Goal: Find specific page/section: Find specific page/section

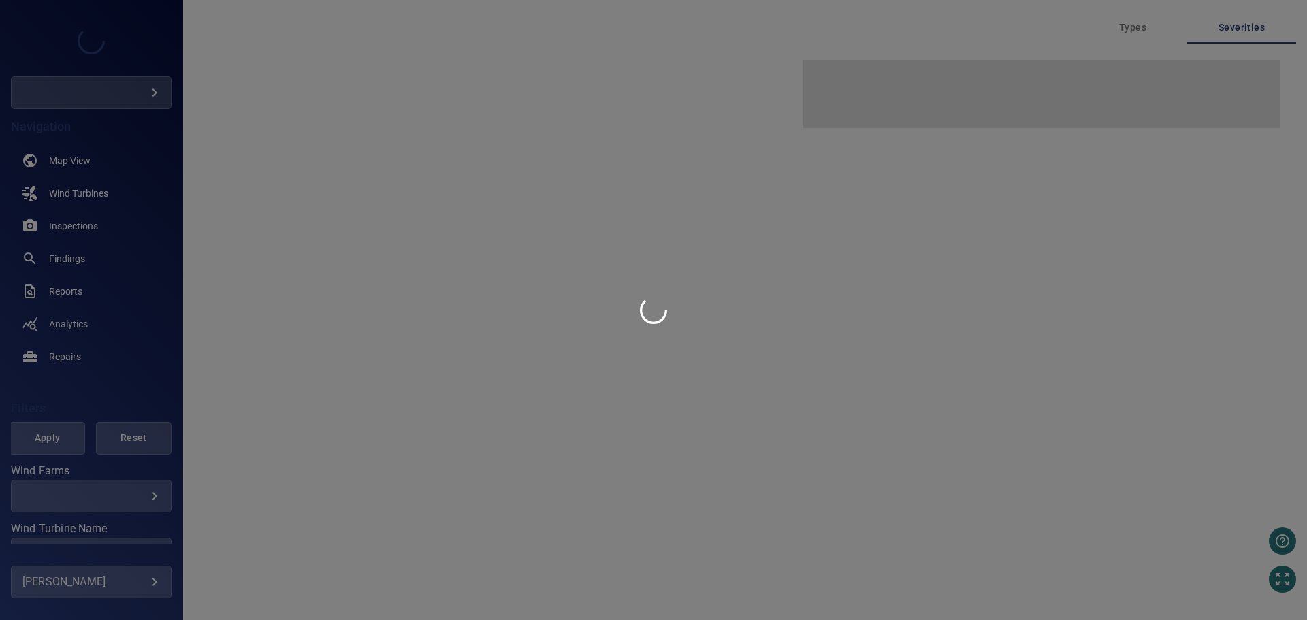
type input "**********"
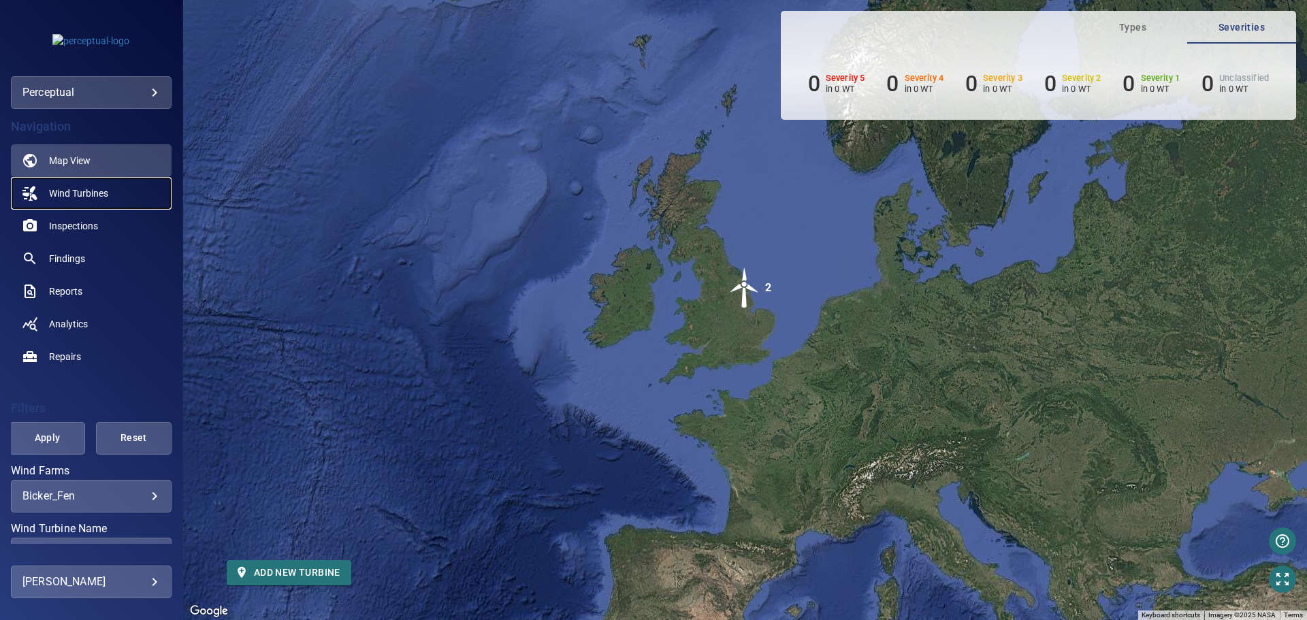
click at [79, 193] on span "Wind Turbines" at bounding box center [78, 194] width 59 height 14
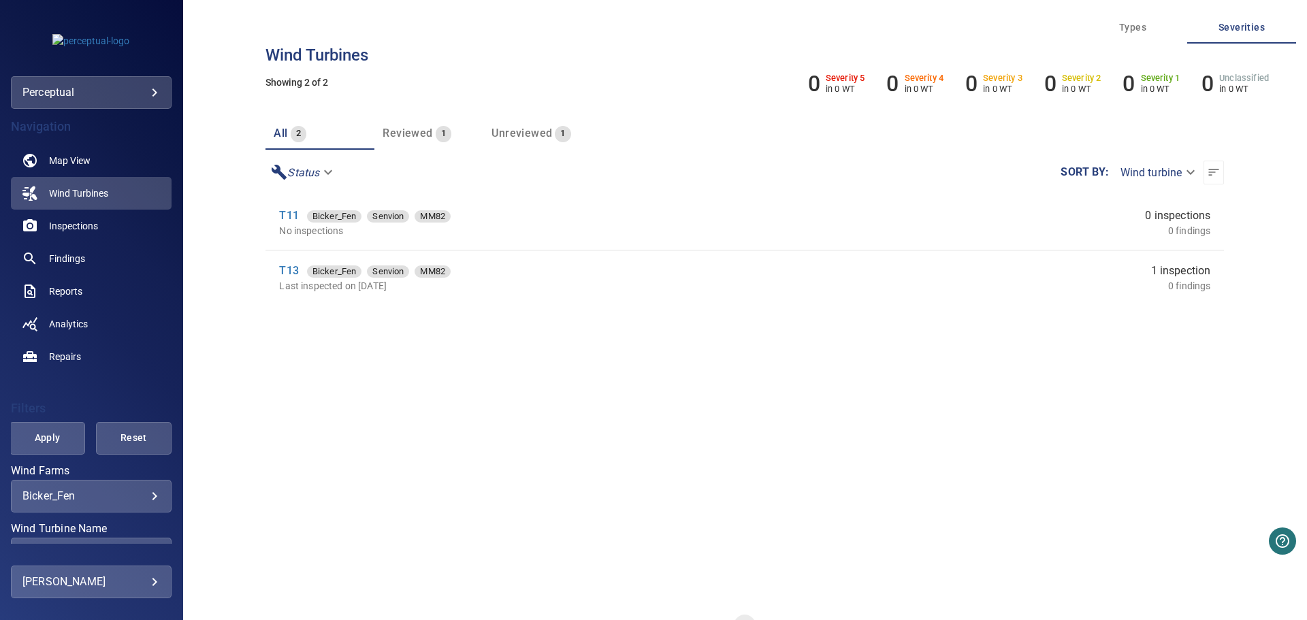
click at [311, 166] on body "**********" at bounding box center [653, 310] width 1307 height 620
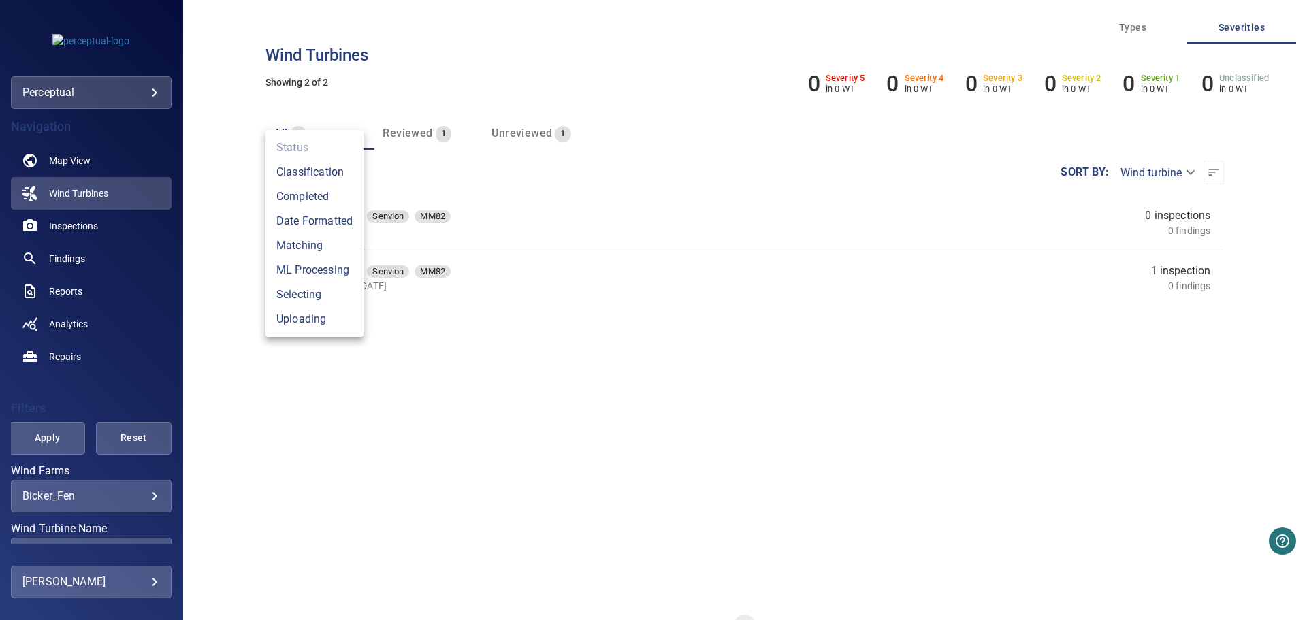
click at [217, 186] on div at bounding box center [653, 310] width 1307 height 620
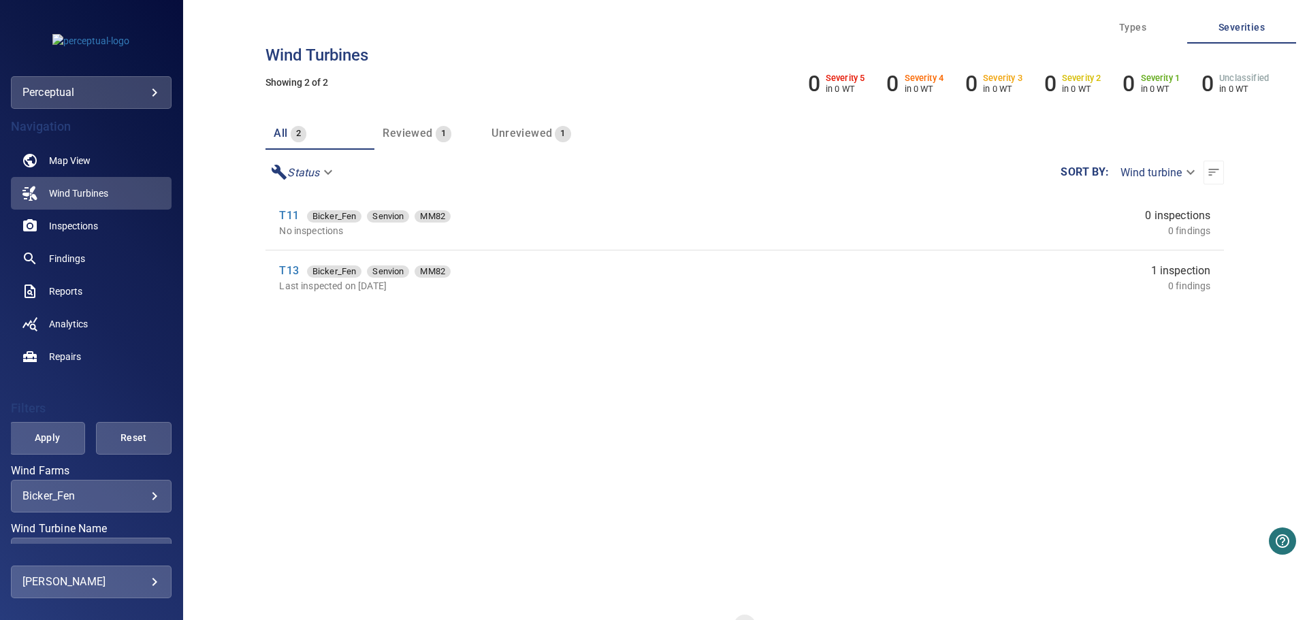
drag, startPoint x: 398, startPoint y: 142, endPoint x: 411, endPoint y: 142, distance: 13.0
click at [398, 142] on div "Reviewed 1" at bounding box center [417, 133] width 69 height 19
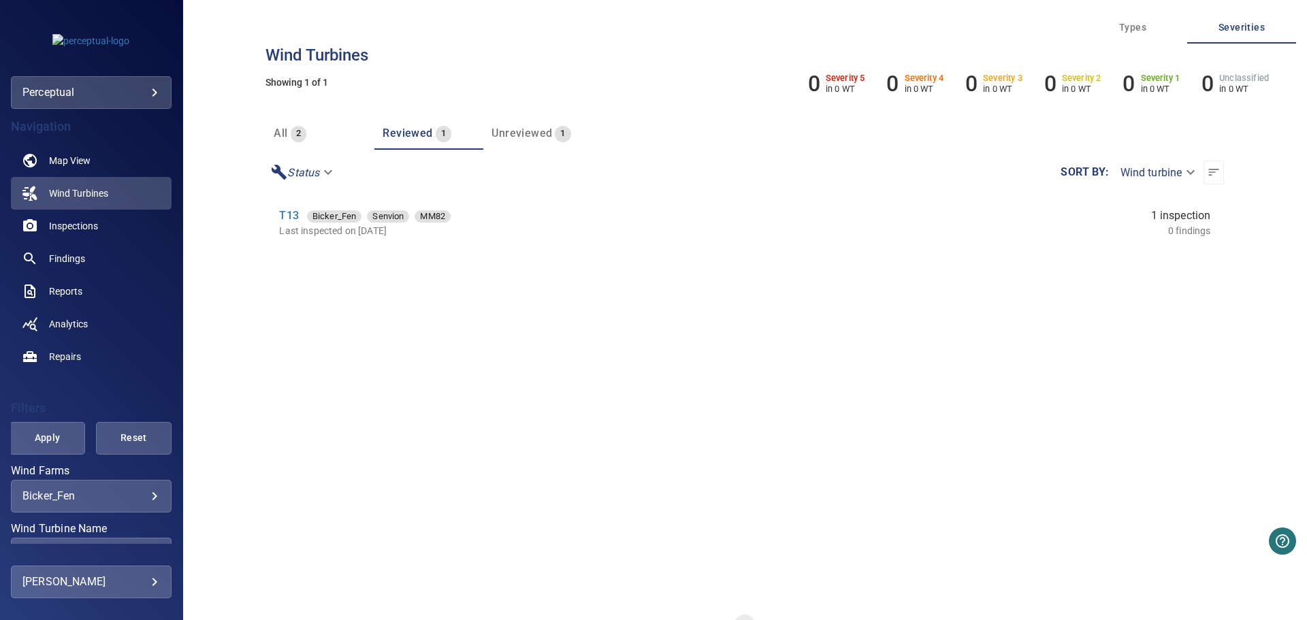
click at [514, 140] on div "Unreviewed 1" at bounding box center [531, 133] width 79 height 19
click at [405, 137] on span "Reviewed" at bounding box center [408, 133] width 50 height 13
click at [276, 136] on span "all" at bounding box center [281, 133] width 14 height 13
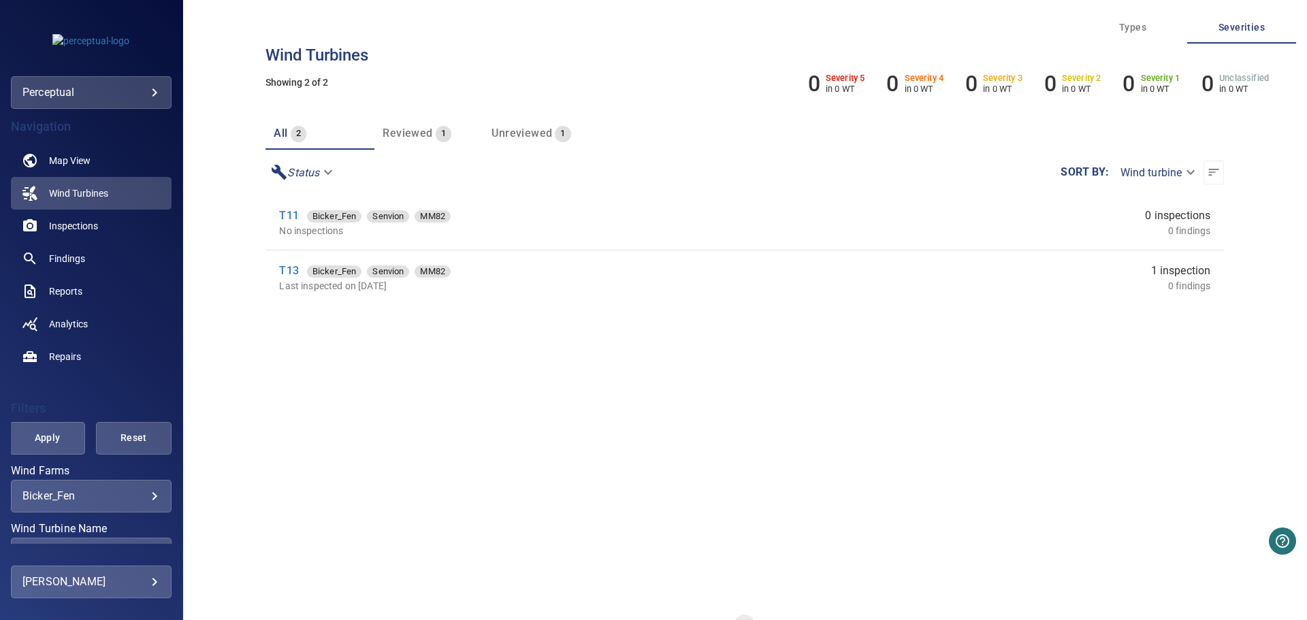
click at [1114, 22] on span "Types" at bounding box center [1133, 27] width 93 height 17
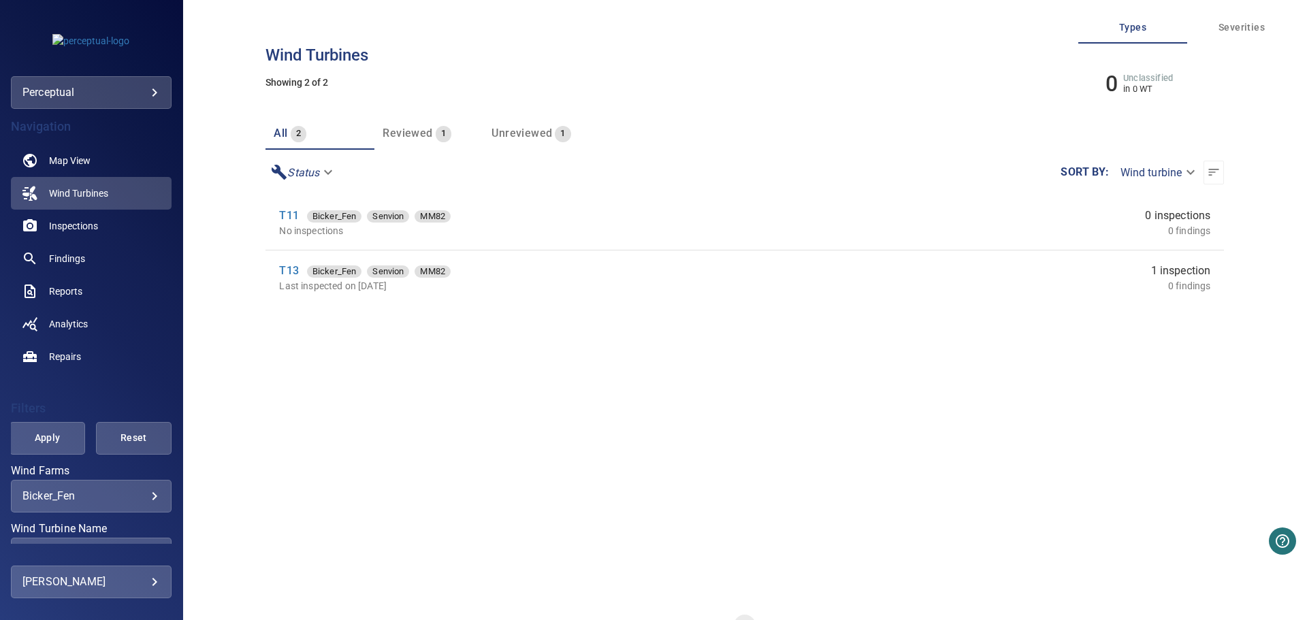
drag, startPoint x: 320, startPoint y: 289, endPoint x: 436, endPoint y: 348, distance: 129.7
click at [424, 297] on li "T13 Bicker_Fen Senvion MM82 Last inspected on [DATE] 1 inspection 0 findings" at bounding box center [745, 278] width 959 height 54
click at [291, 285] on p "Last inspected on [DATE]" at bounding box center [540, 286] width 523 height 14
click at [289, 285] on p "Last inspected on [DATE]" at bounding box center [540, 286] width 523 height 14
